Goal: Navigation & Orientation: Find specific page/section

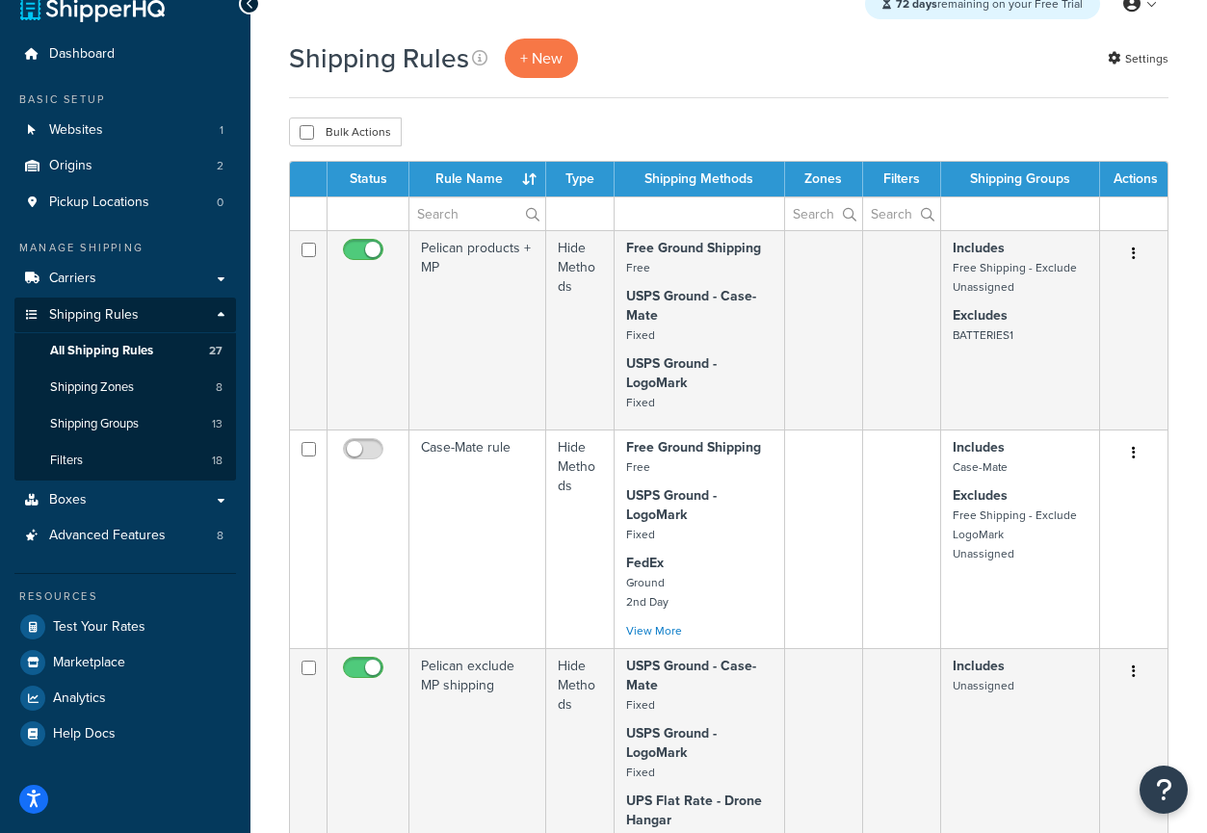
scroll to position [32, 0]
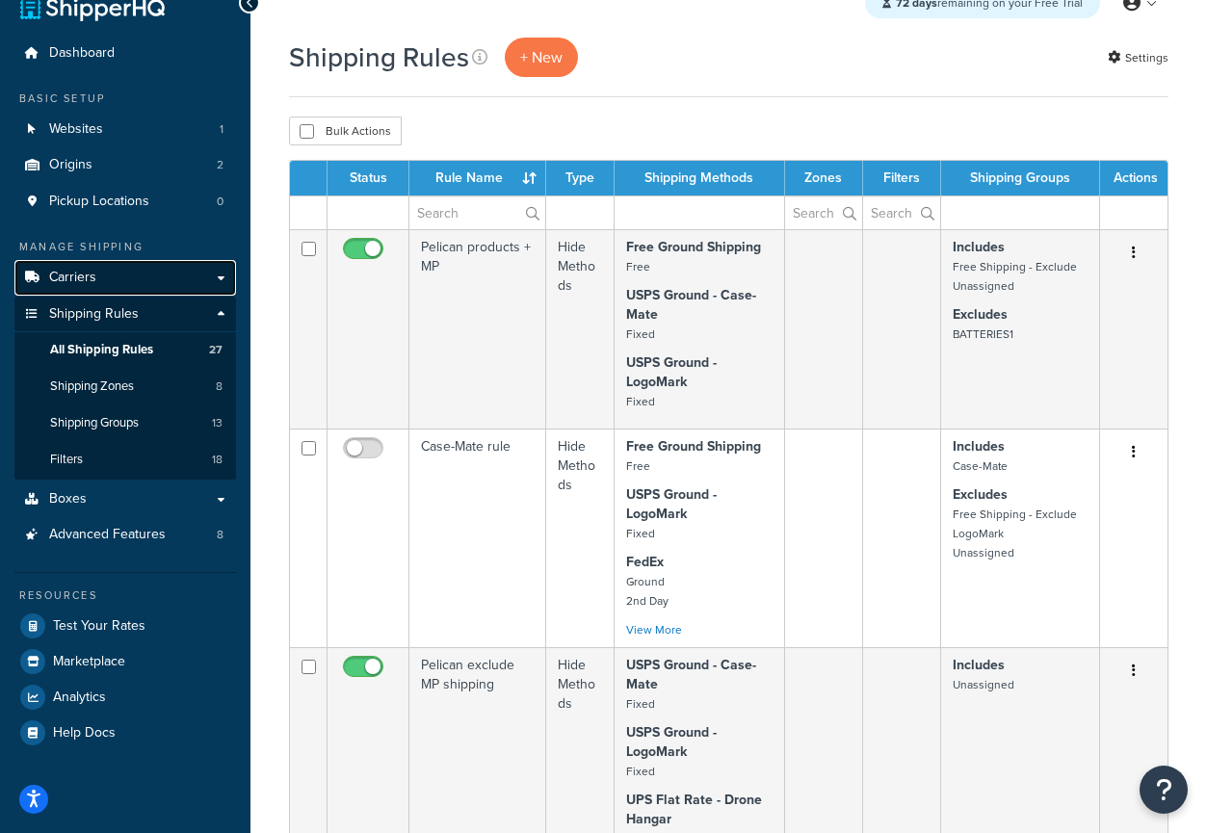
click at [101, 260] on link "Carriers" at bounding box center [124, 278] width 221 height 36
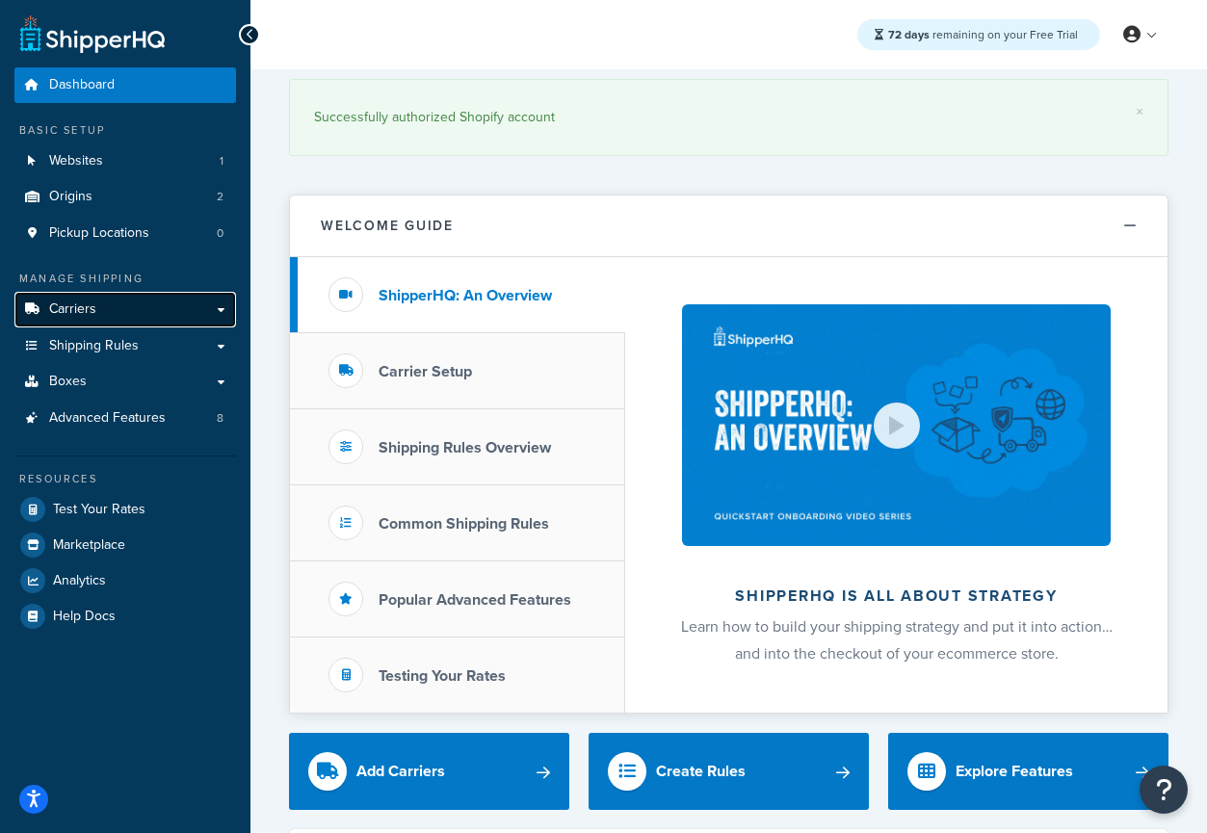
click at [103, 311] on link "Carriers" at bounding box center [124, 310] width 221 height 36
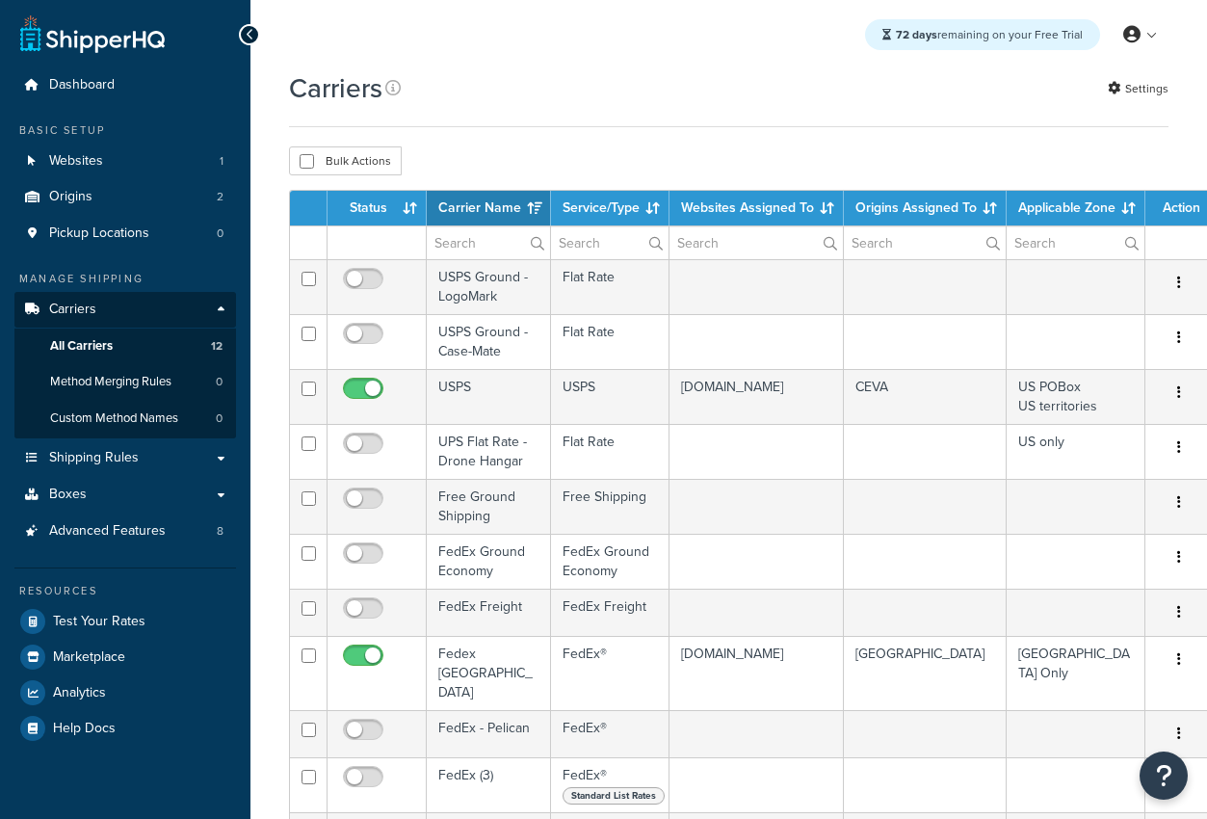
select select "15"
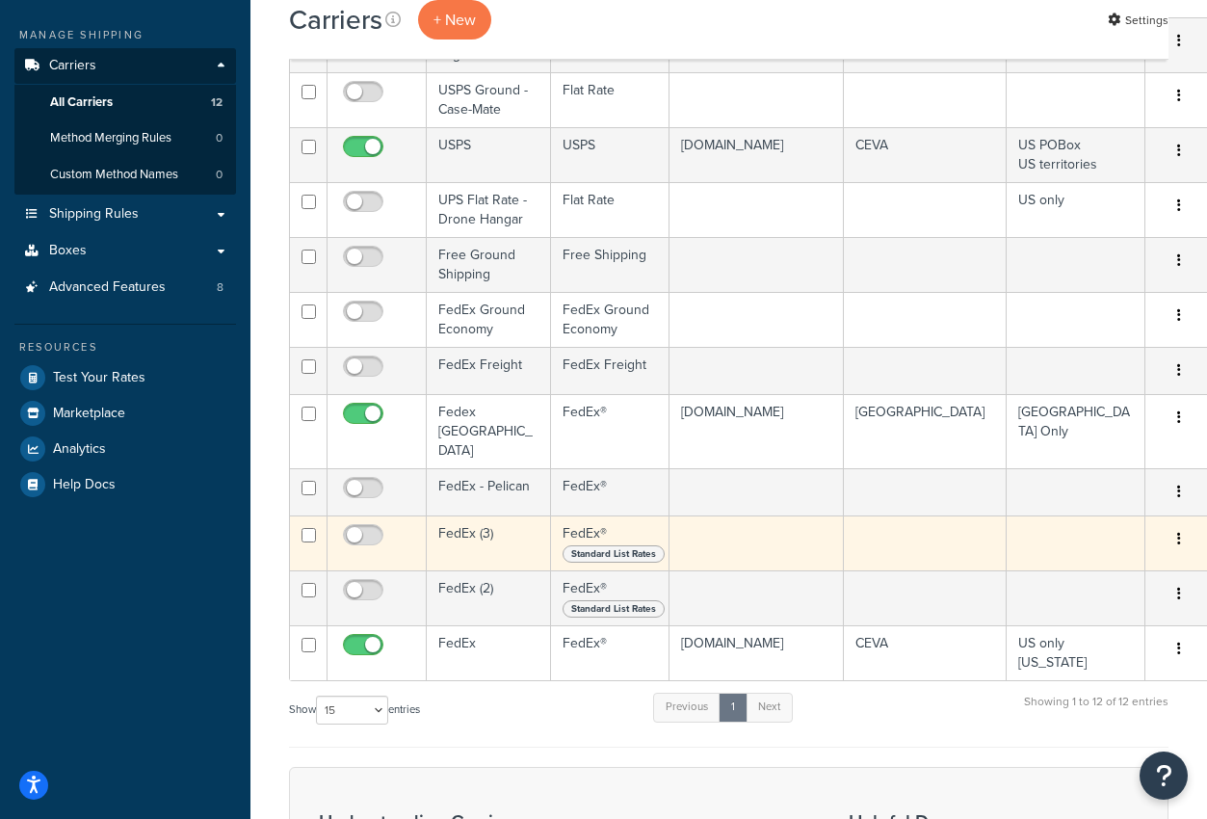
scroll to position [246, 0]
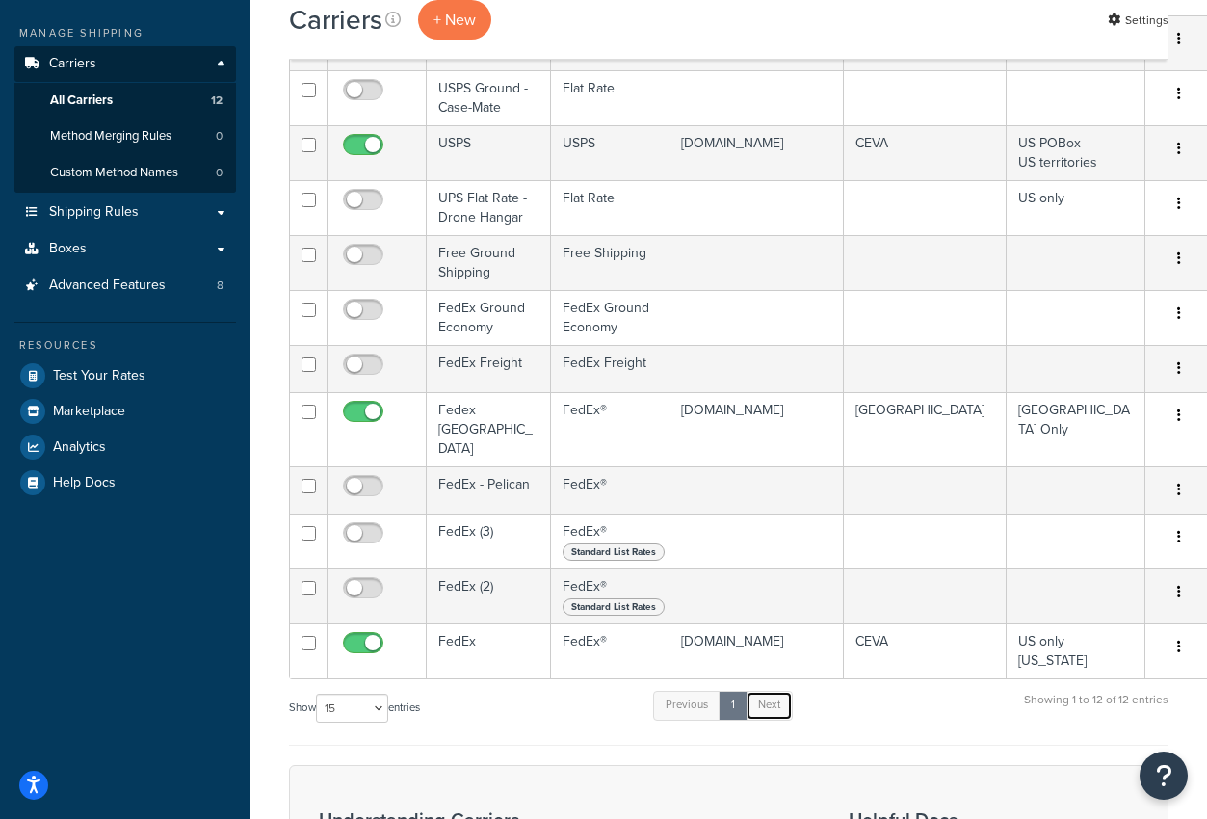
click at [769, 696] on link "Next" at bounding box center [768, 704] width 47 height 29
click at [744, 694] on link "1" at bounding box center [732, 704] width 29 height 29
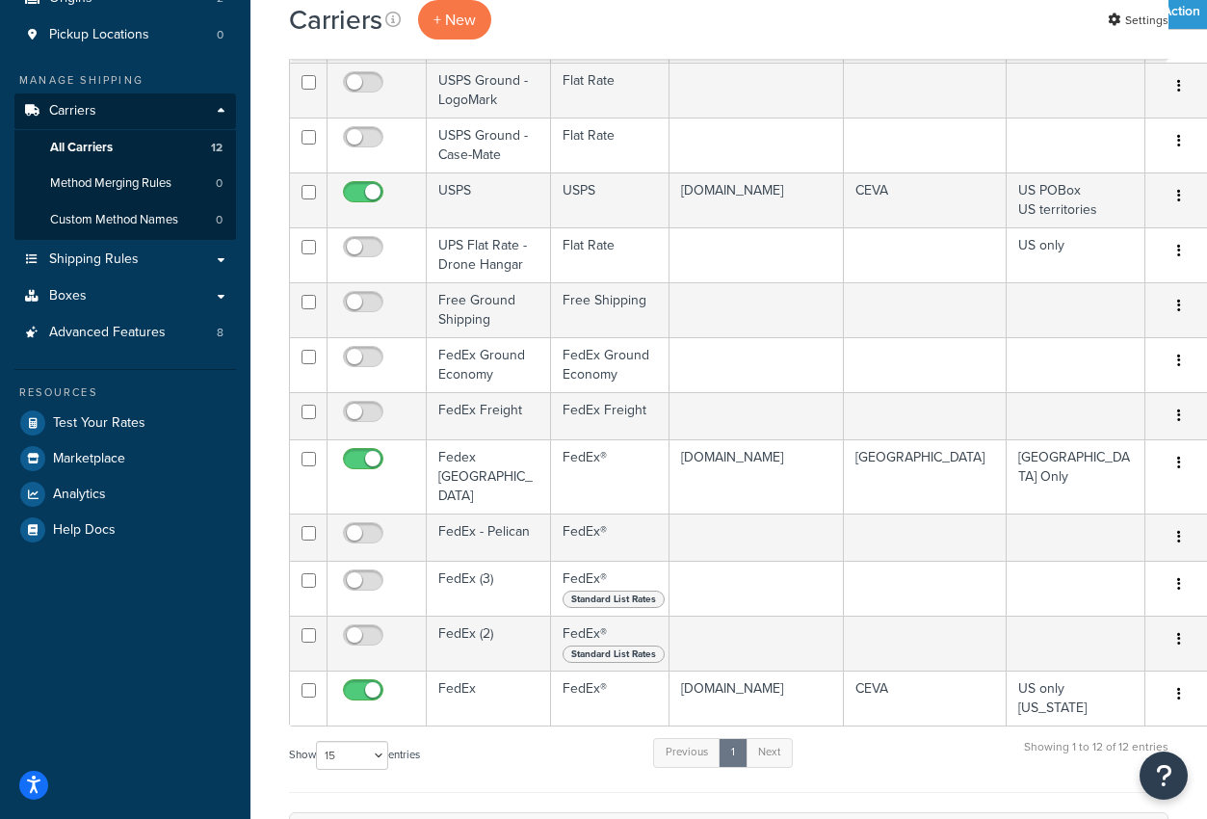
scroll to position [199, 0]
